Goal: Navigation & Orientation: Find specific page/section

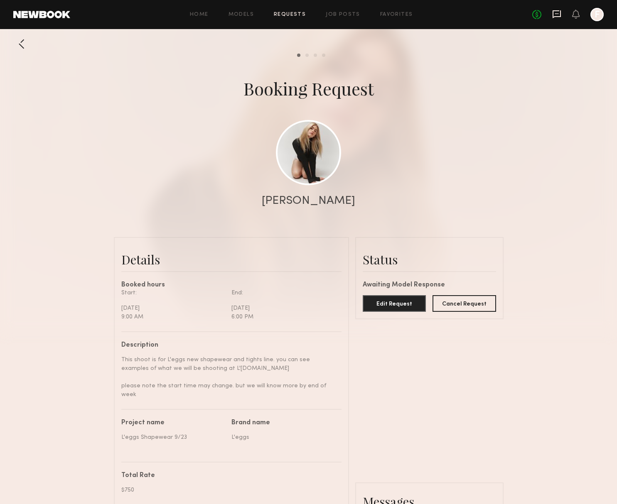
scroll to position [1118, 0]
click at [553, 12] on icon at bounding box center [556, 14] width 9 height 9
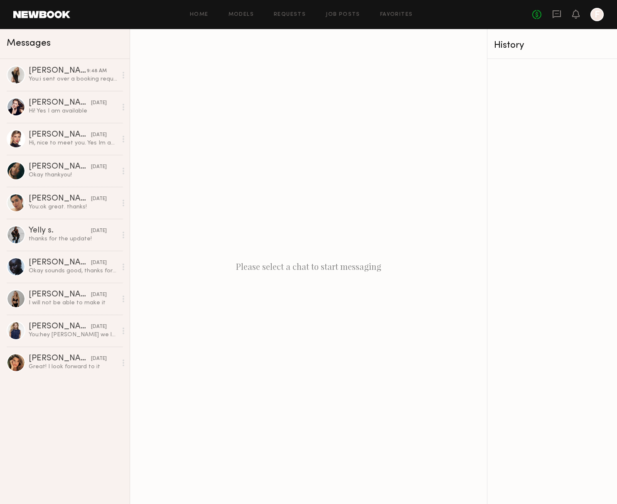
click at [46, 14] on link at bounding box center [41, 14] width 57 height 7
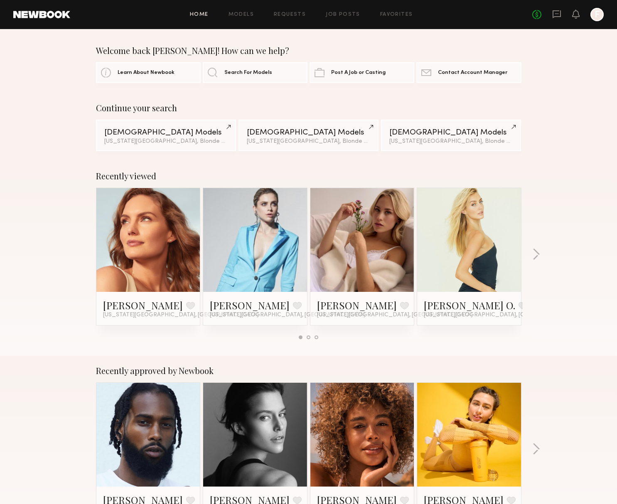
click at [131, 212] on link at bounding box center [148, 240] width 51 height 104
